Goal: Check status: Check status

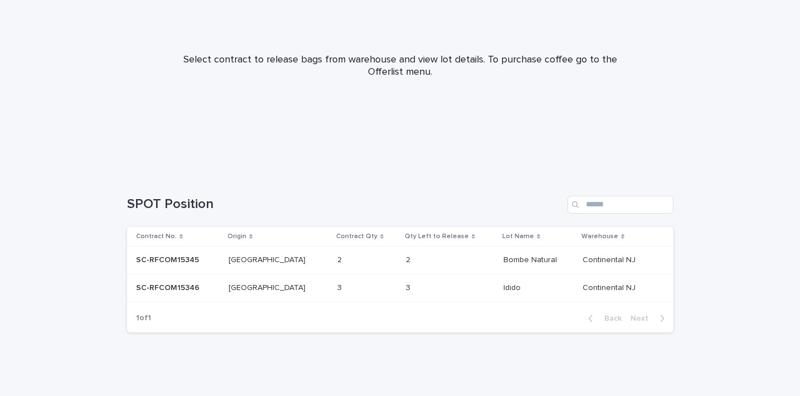
scroll to position [112, 0]
click at [175, 259] on p "SC-RFCOM15345" at bounding box center [168, 260] width 65 height 12
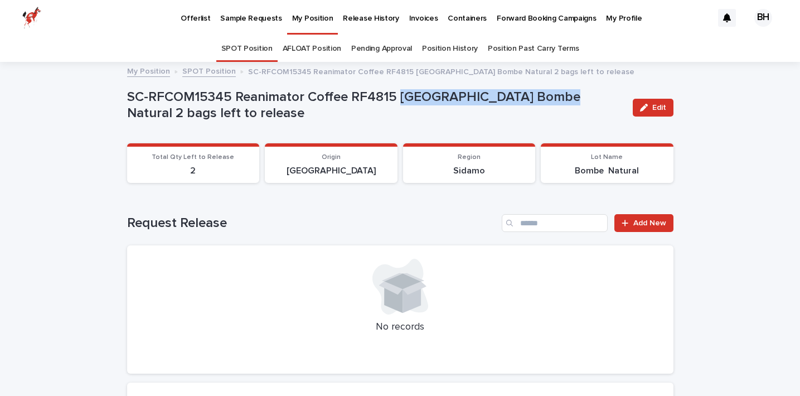
drag, startPoint x: 398, startPoint y: 96, endPoint x: 544, endPoint y: 94, distance: 146.1
click at [544, 94] on p "SC-RFCOM15345 Reanimator Coffee RF4815 [GEOGRAPHIC_DATA] Bombe Natural 2 bags l…" at bounding box center [375, 105] width 497 height 32
copy p "Ethiopia Bombe Natural"
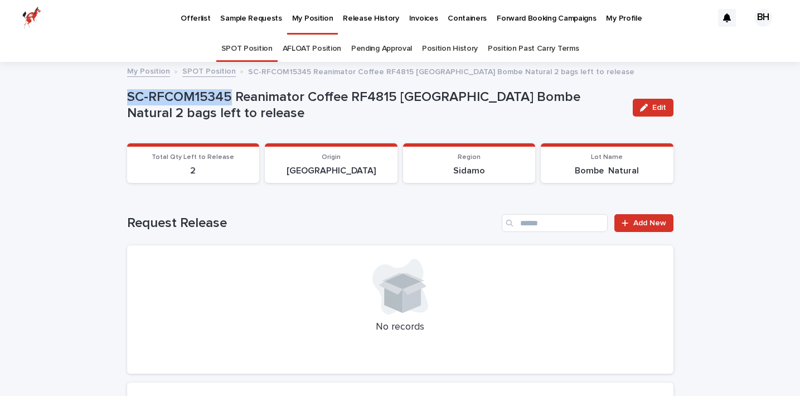
drag, startPoint x: 127, startPoint y: 95, endPoint x: 229, endPoint y: 95, distance: 102.6
click at [229, 95] on p "SC-RFCOM15345 Reanimator Coffee RF4815 [GEOGRAPHIC_DATA] Bombe Natural 2 bags l…" at bounding box center [375, 105] width 497 height 32
copy p "SC-RFCOM15345"
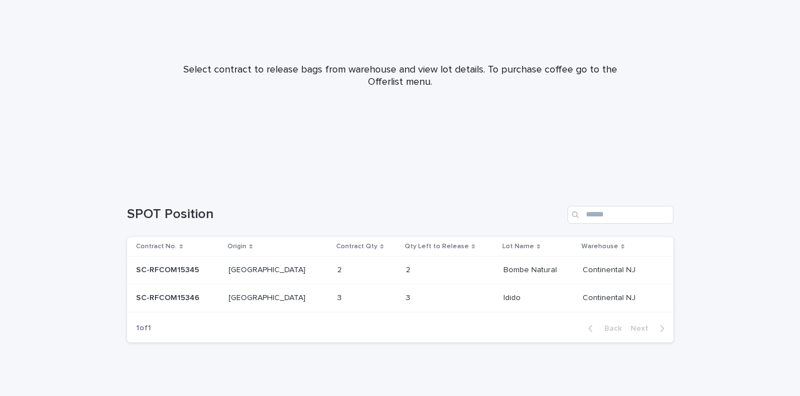
scroll to position [106, 0]
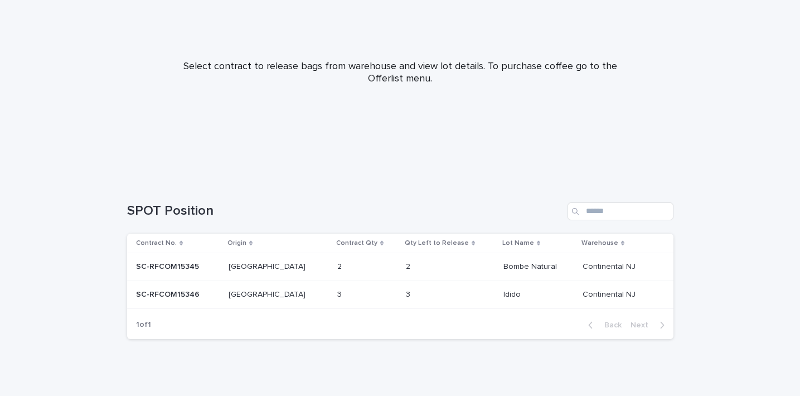
drag, startPoint x: 477, startPoint y: 292, endPoint x: 496, endPoint y: 294, distance: 19.0
click at [499, 294] on td "Idido Idido" at bounding box center [538, 294] width 79 height 28
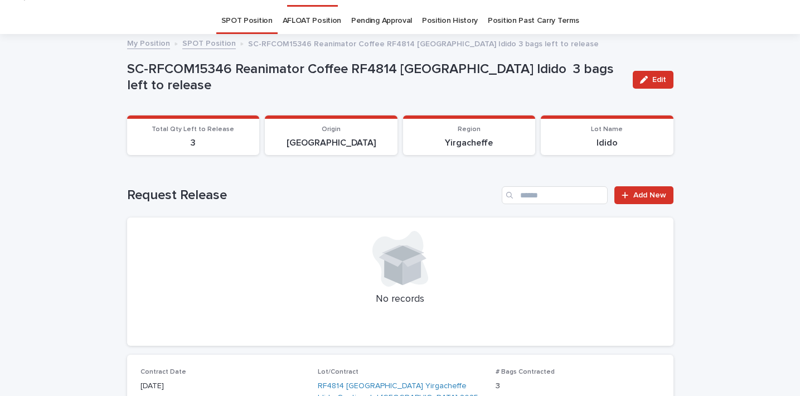
scroll to position [32, 0]
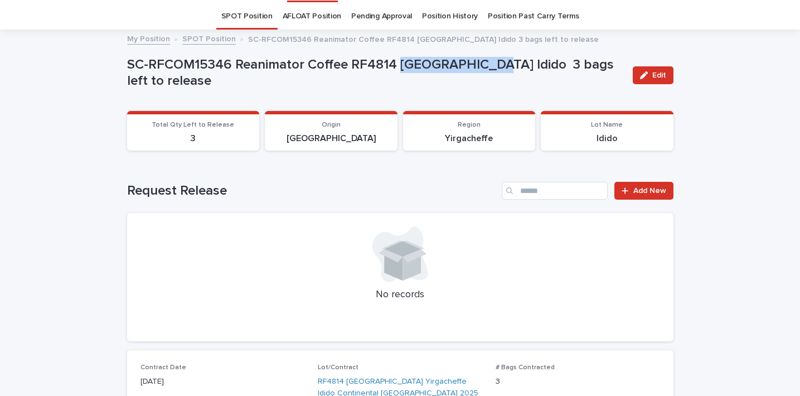
drag, startPoint x: 397, startPoint y: 71, endPoint x: 477, endPoint y: 77, distance: 80.5
click at [477, 77] on p "SC-RFCOM15346 Reanimator Coffee RF4814 [GEOGRAPHIC_DATA] Idido 3 bags left to r…" at bounding box center [375, 73] width 497 height 32
copy p "Ethiopia Idido"
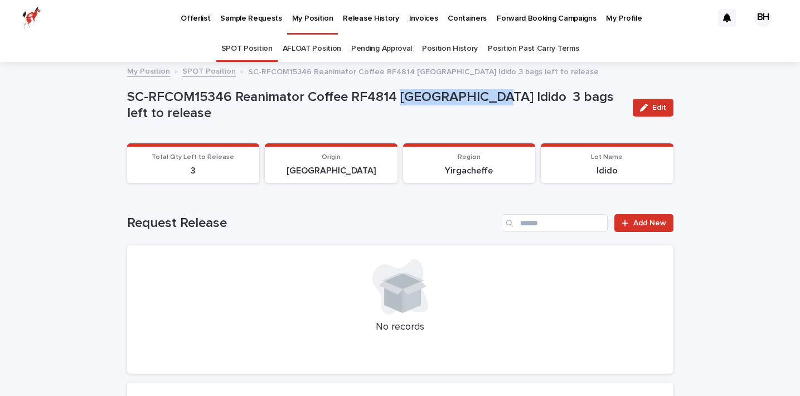
scroll to position [0, 0]
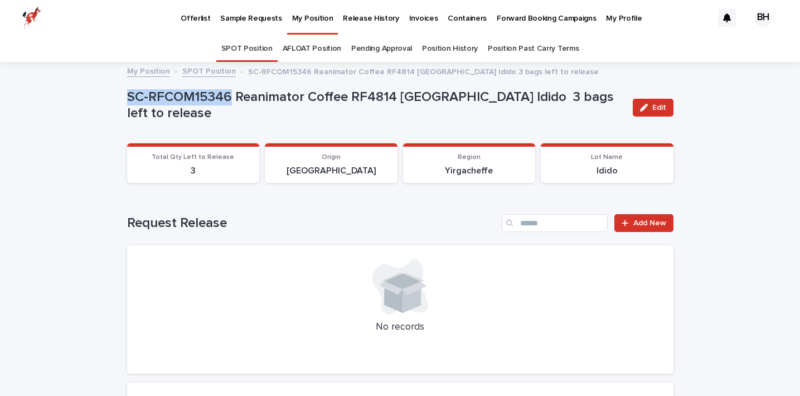
drag, startPoint x: 128, startPoint y: 102, endPoint x: 230, endPoint y: 103, distance: 102.0
click at [230, 103] on p "SC-RFCOM15346 Reanimator Coffee RF4814 [GEOGRAPHIC_DATA] Idido 3 bags left to r…" at bounding box center [375, 105] width 497 height 32
copy p "SC-RFCOM15346"
